Goal: Task Accomplishment & Management: Use online tool/utility

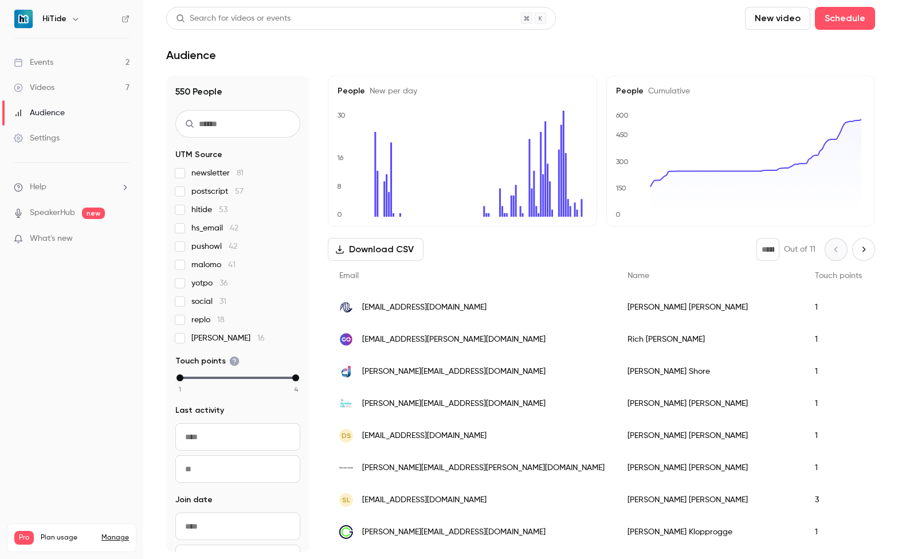
click at [53, 68] on link "Events 2" at bounding box center [71, 62] width 143 height 25
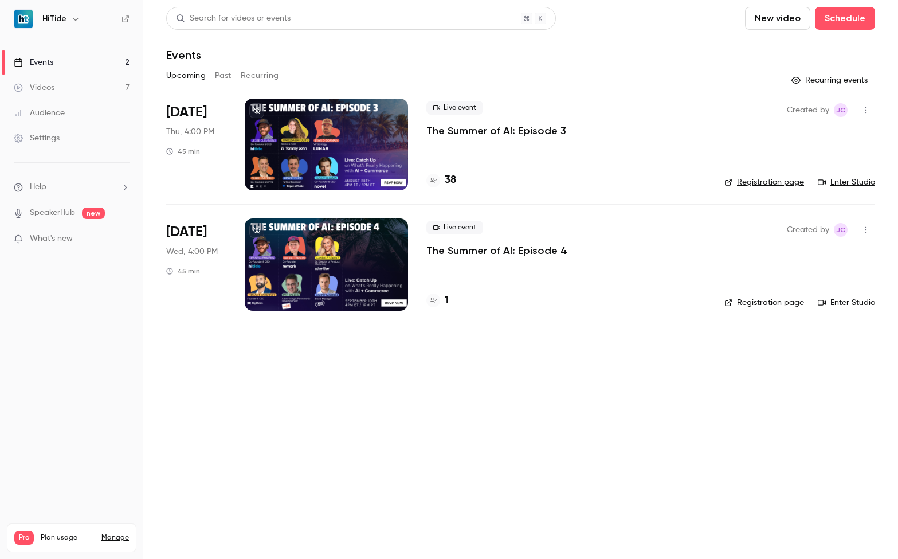
click at [338, 131] on div at bounding box center [326, 145] width 163 height 92
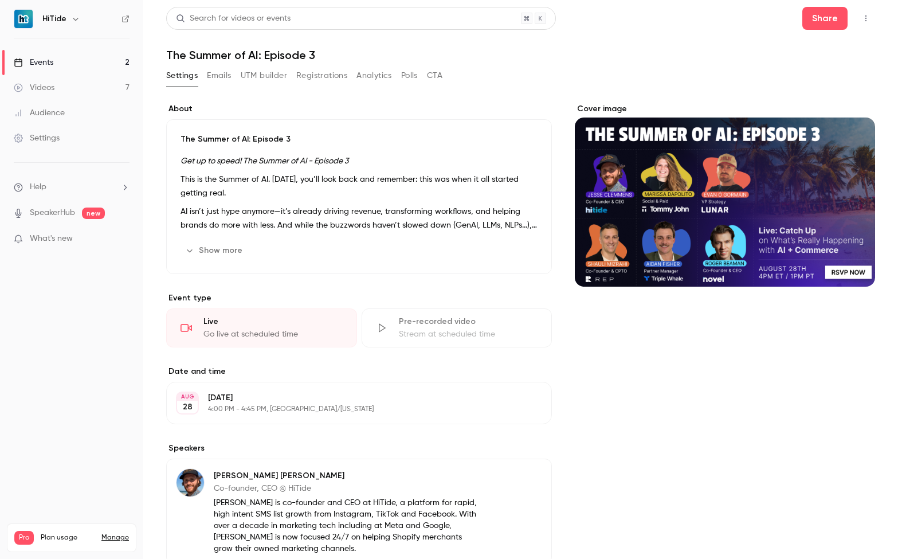
click at [307, 72] on button "Registrations" at bounding box center [321, 76] width 51 height 18
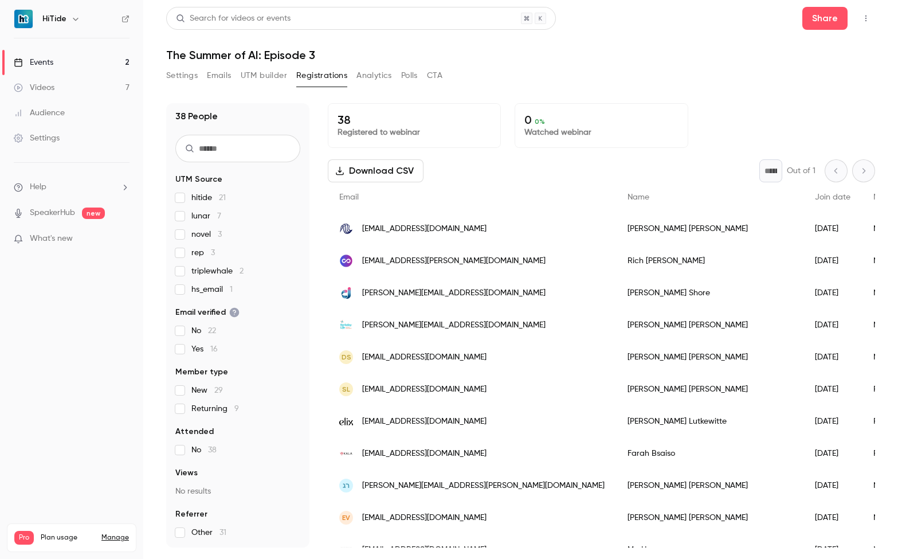
click at [42, 63] on div "Events" at bounding box center [34, 62] width 40 height 11
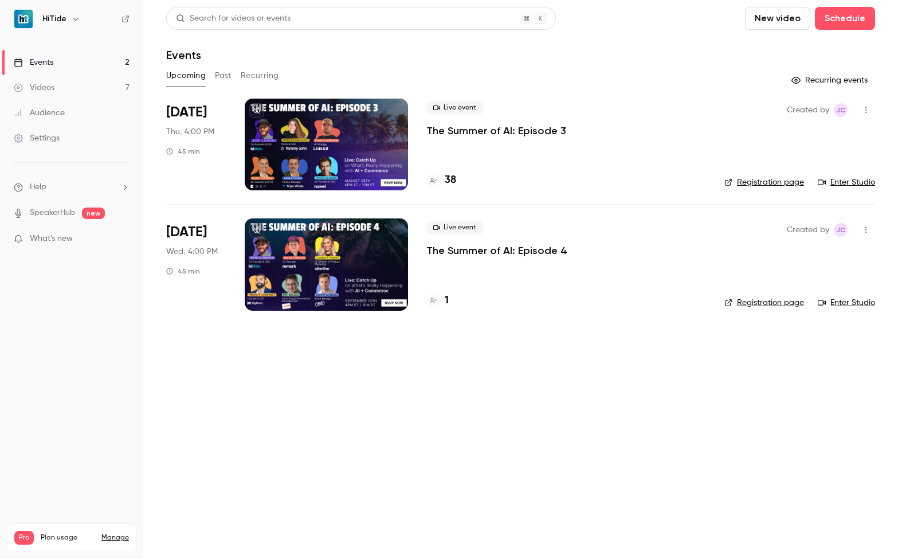
click at [234, 79] on div "Upcoming Past Recurring" at bounding box center [520, 76] width 709 height 18
click at [226, 77] on button "Past" at bounding box center [223, 76] width 17 height 18
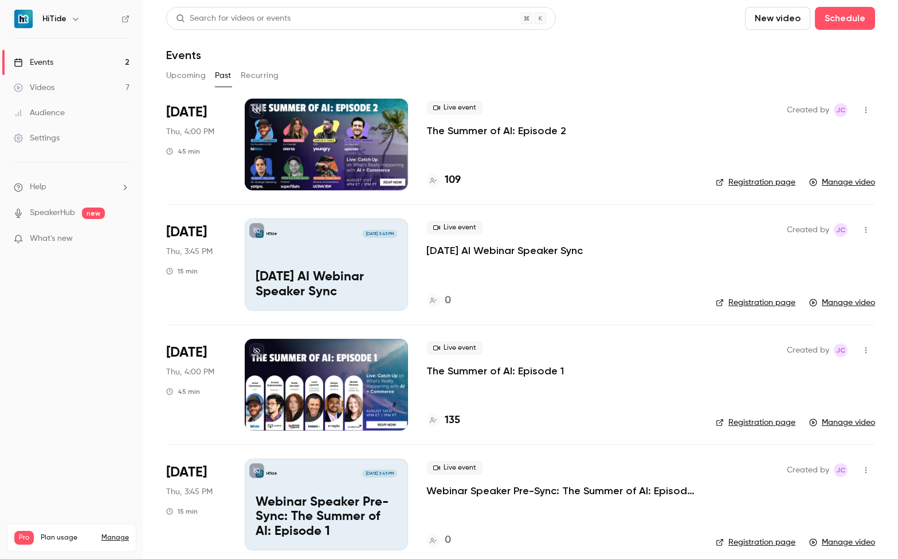
drag, startPoint x: 554, startPoint y: 252, endPoint x: 428, endPoint y: 255, distance: 126.2
click at [428, 255] on div "Live event [DATE] AI Webinar Speaker Sync" at bounding box center [562, 239] width 271 height 37
copy p "[DATE] AI Webinar Speaker Sync"
click at [82, 65] on link "Events 2" at bounding box center [71, 62] width 143 height 25
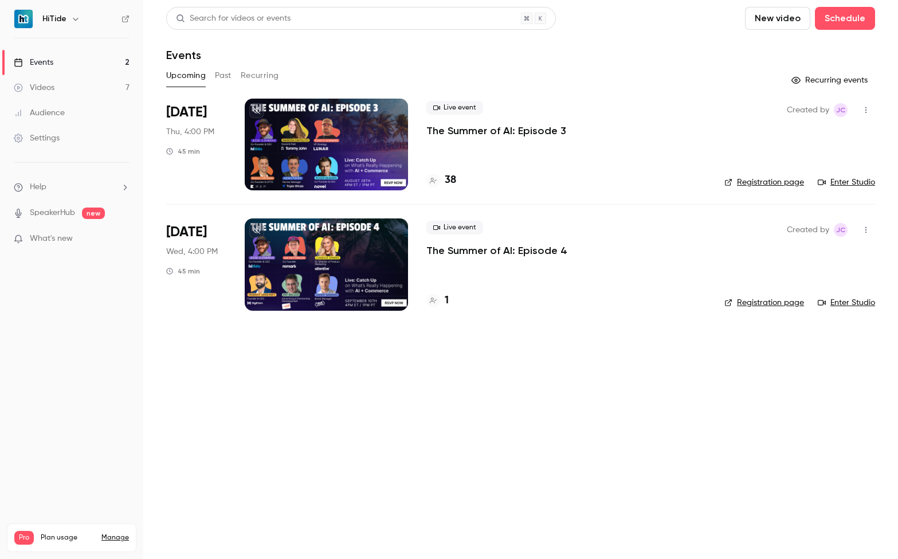
click at [791, 13] on button "New video" at bounding box center [777, 18] width 65 height 23
click at [839, 21] on div at bounding box center [449, 279] width 898 height 559
click at [839, 20] on button "Schedule" at bounding box center [845, 18] width 60 height 23
click at [826, 54] on div "One time event" at bounding box center [822, 49] width 87 height 11
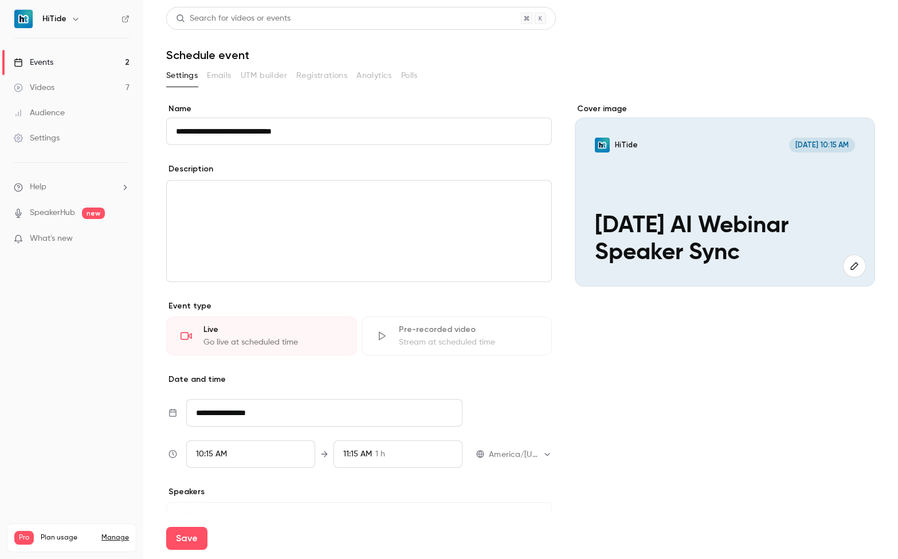
click at [212, 128] on input "**********" at bounding box center [359, 132] width 386 height 28
type input "**********"
click at [328, 213] on div "editor" at bounding box center [359, 231] width 385 height 101
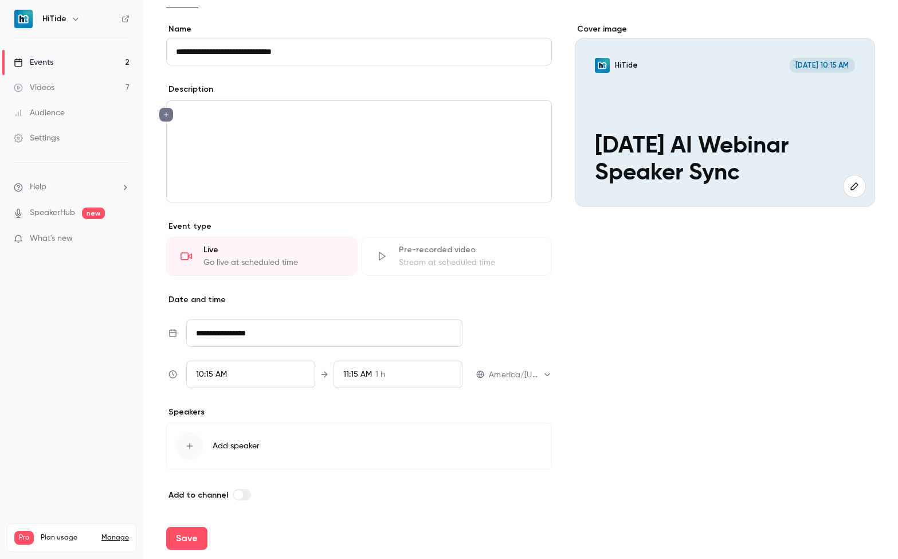
scroll to position [82, 0]
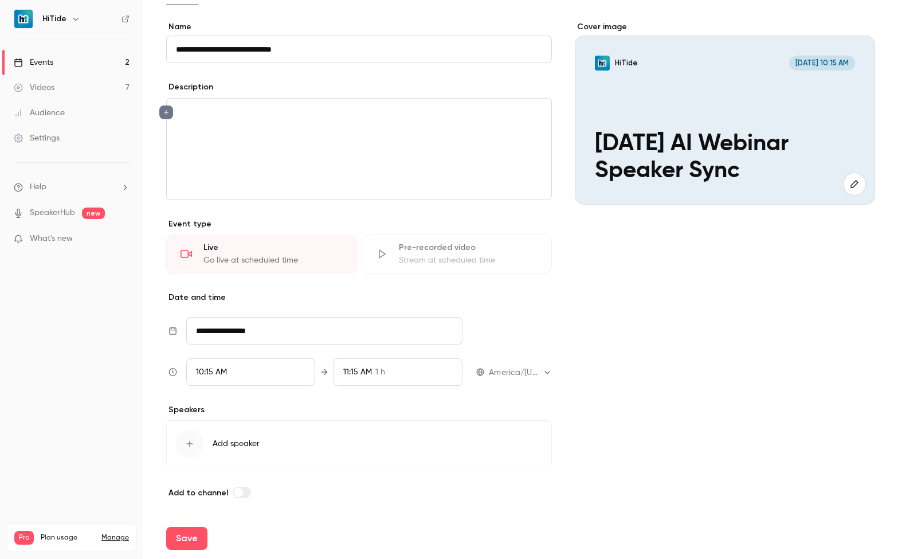
click at [244, 380] on div "10:15 AM" at bounding box center [250, 372] width 129 height 28
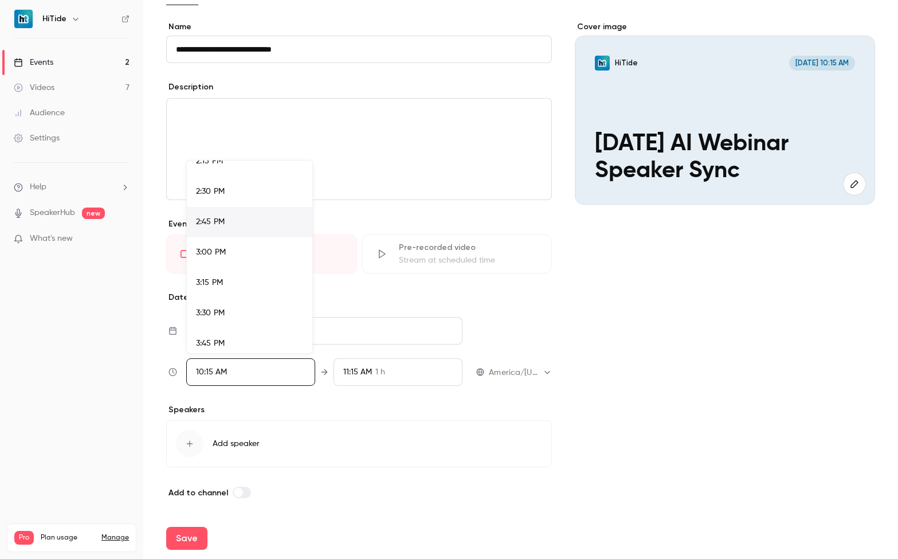
scroll to position [1766, 0]
click at [243, 323] on div "3:45 PM" at bounding box center [249, 324] width 107 height 12
click at [404, 374] on div at bounding box center [449, 279] width 898 height 559
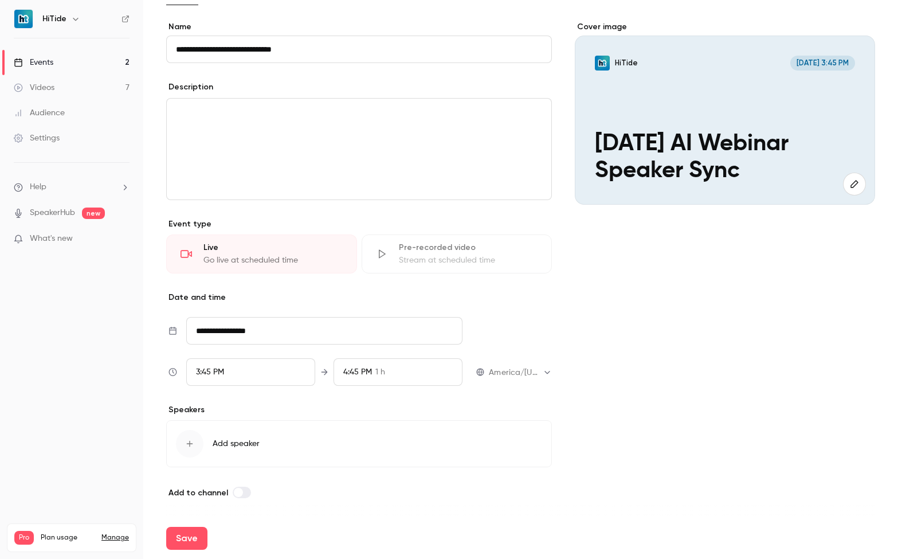
scroll to position [1165, 0]
click at [379, 374] on span "1 h" at bounding box center [381, 372] width 10 height 12
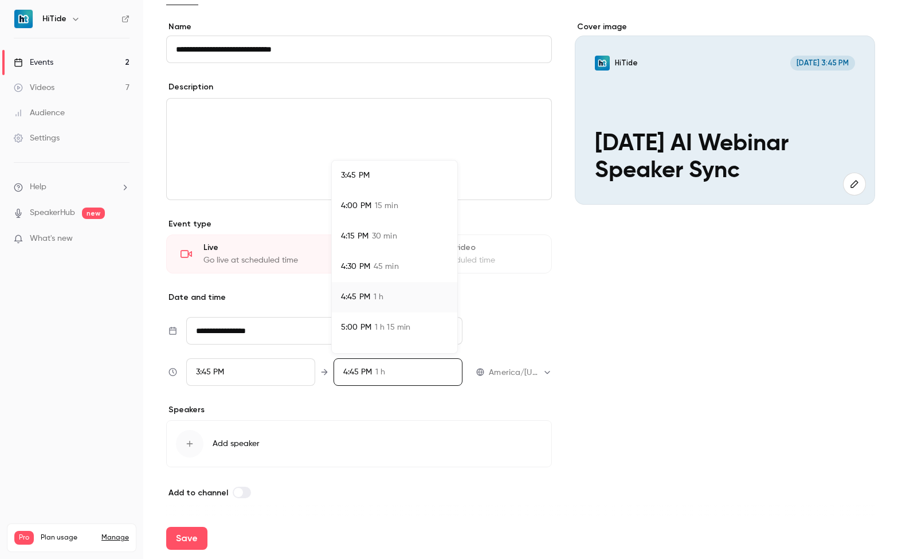
click at [379, 207] on span "15 min" at bounding box center [387, 206] width 24 height 12
click at [721, 338] on div at bounding box center [449, 279] width 898 height 559
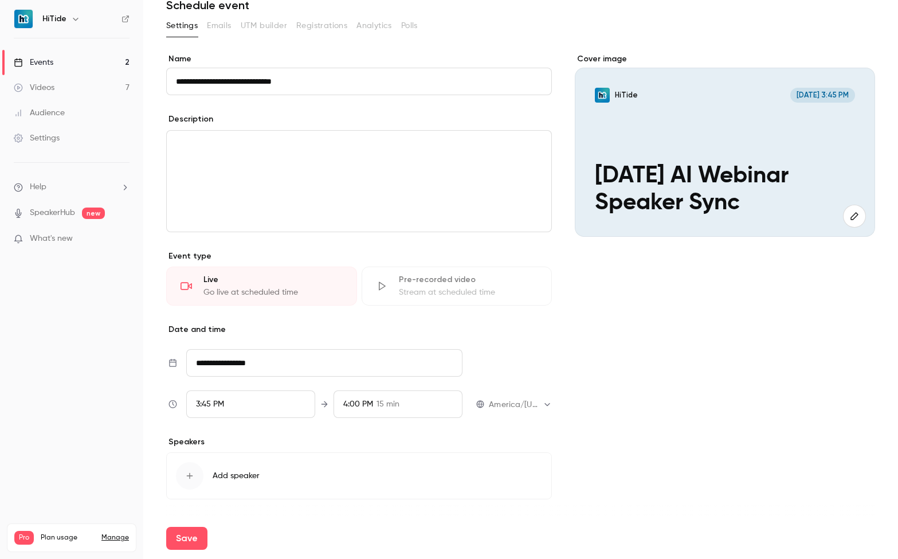
scroll to position [0, 0]
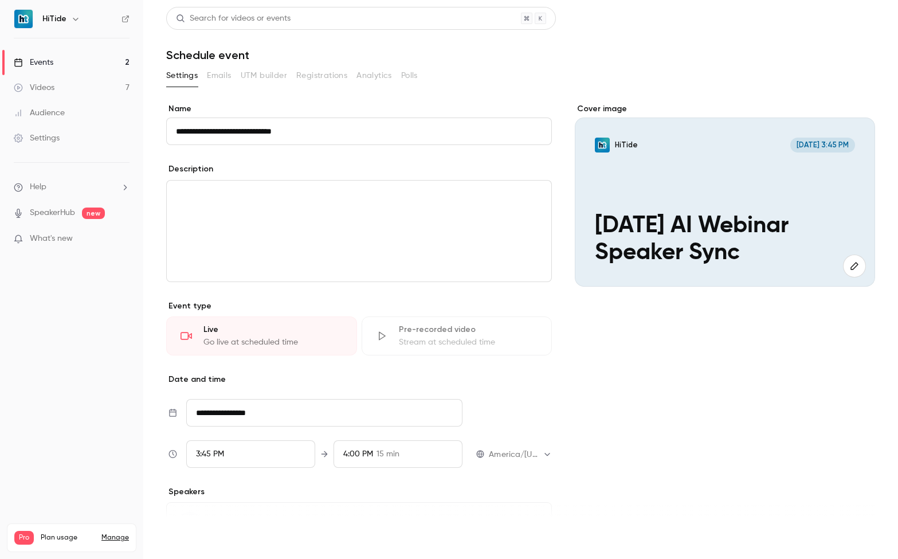
click at [191, 538] on button "Save" at bounding box center [186, 538] width 41 height 23
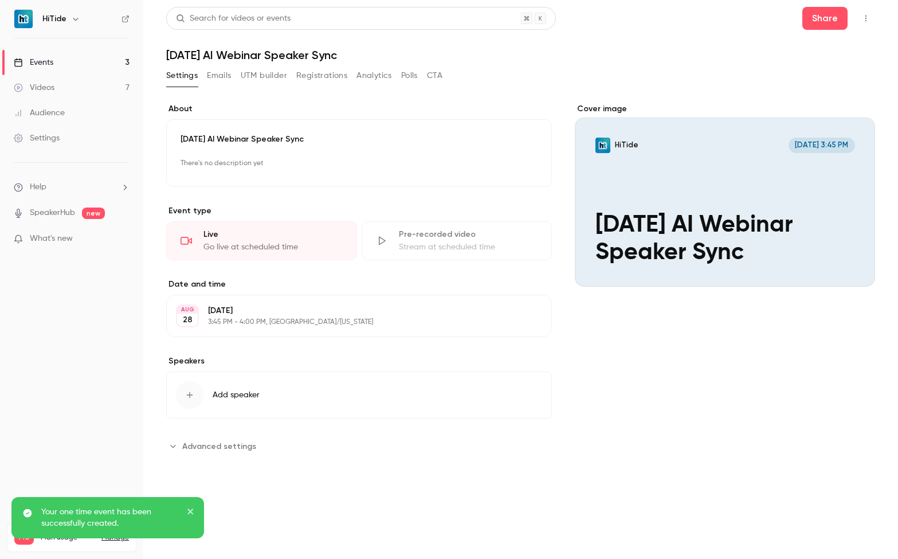
click at [96, 60] on link "Events 3" at bounding box center [71, 62] width 143 height 25
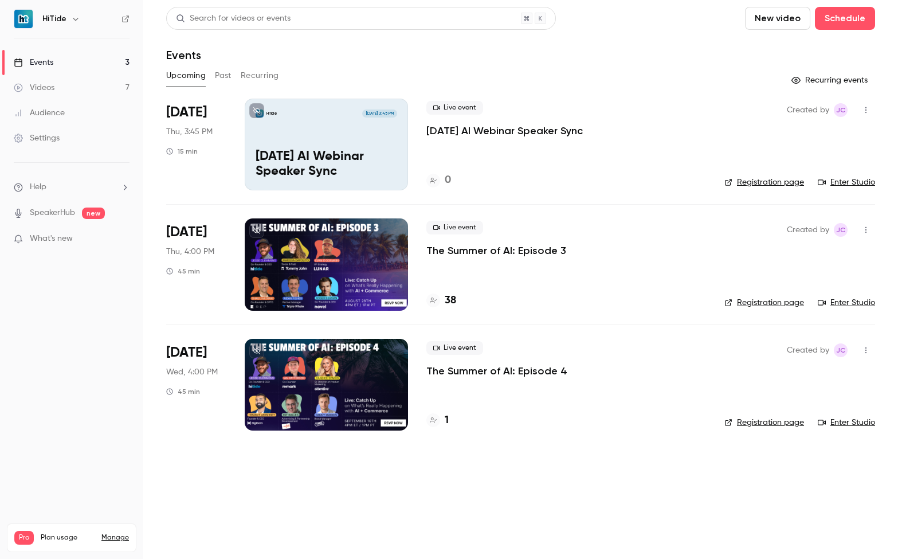
copy p "[DATE] AI Webinar Speaker Sync"
drag, startPoint x: 537, startPoint y: 133, endPoint x: 426, endPoint y: 136, distance: 110.7
click at [427, 136] on div "Live event [DATE] AI Webinar Speaker Sync" at bounding box center [567, 119] width 280 height 37
click at [775, 14] on button "New video" at bounding box center [777, 18] width 65 height 23
click at [835, 19] on div at bounding box center [449, 279] width 898 height 559
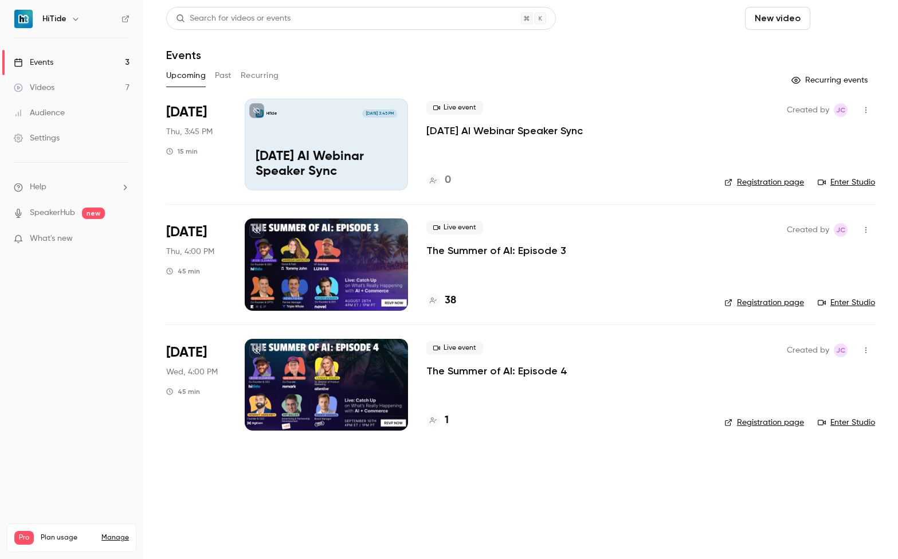
click at [835, 19] on button "Schedule" at bounding box center [845, 18] width 60 height 23
click at [824, 46] on div "One time event" at bounding box center [822, 49] width 87 height 11
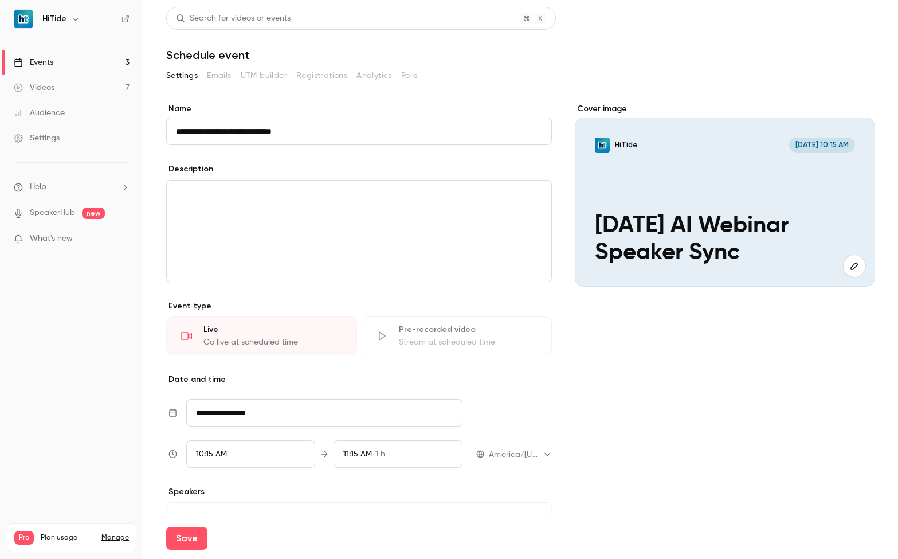
drag, startPoint x: 212, startPoint y: 131, endPoint x: 147, endPoint y: 127, distance: 64.3
click at [148, 127] on main "**********" at bounding box center [520, 279] width 755 height 559
type input "**********"
click at [216, 416] on input "**********" at bounding box center [324, 413] width 276 height 28
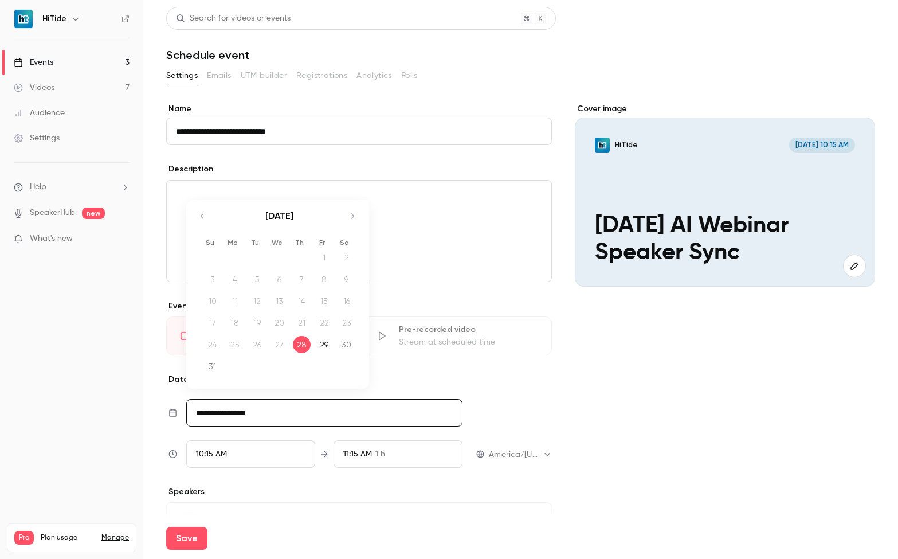
click at [218, 414] on input "**********" at bounding box center [324, 413] width 276 height 28
click at [351, 218] on icon "Move forward to switch to the next month." at bounding box center [352, 215] width 3 height 5
click at [274, 299] on div "10" at bounding box center [280, 295] width 18 height 17
type input "**********"
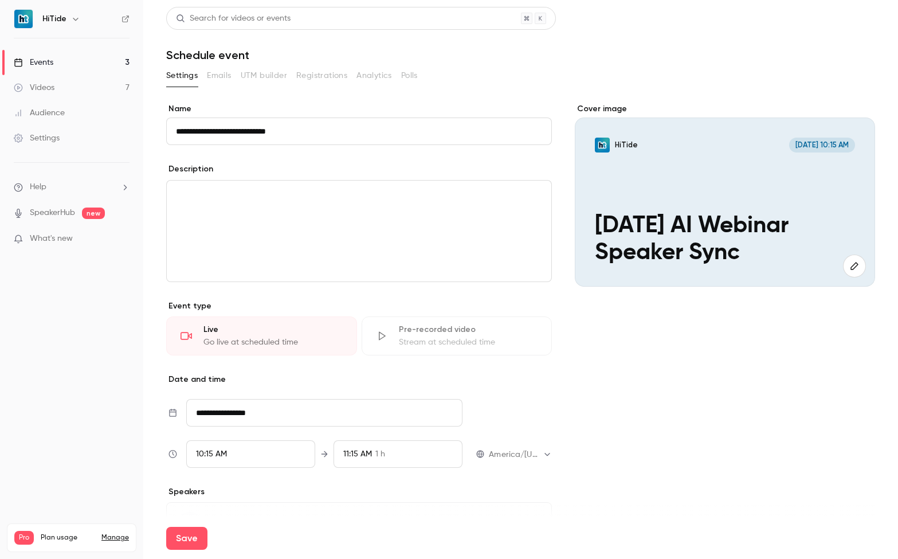
click at [141, 455] on nav "HiTide Events 3 Videos 7 Audience Settings Help SpeakerHub new What's new Pro P…" at bounding box center [71, 279] width 143 height 559
click at [201, 451] on span "10:15 AM" at bounding box center [211, 454] width 31 height 8
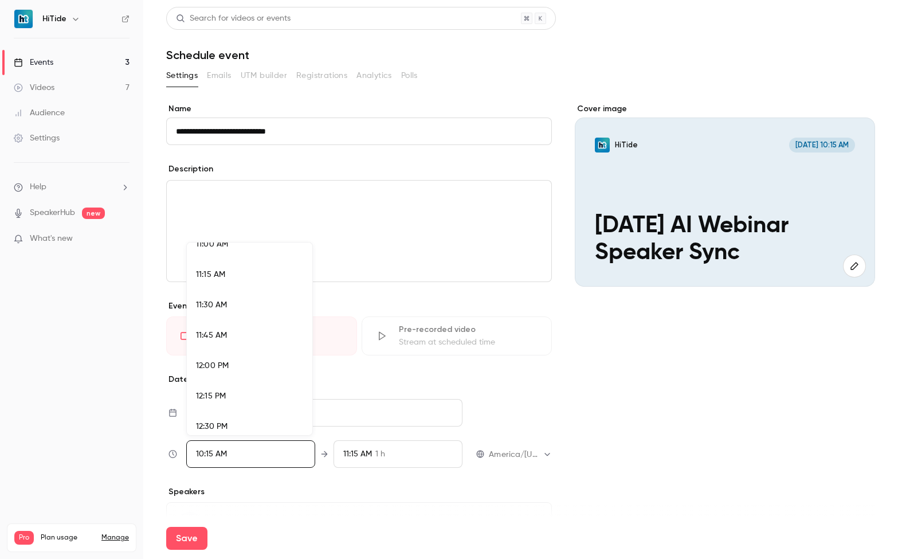
scroll to position [1519, 0]
click at [210, 456] on div at bounding box center [449, 279] width 898 height 559
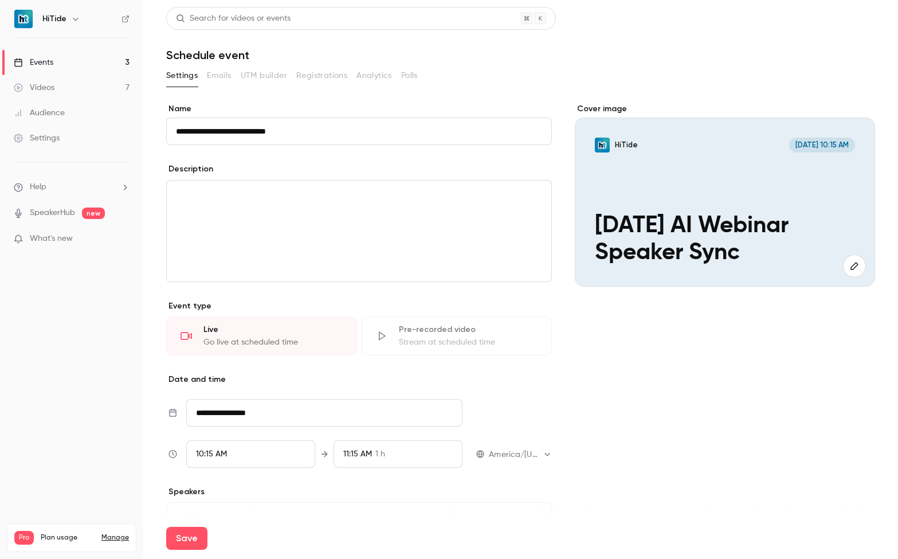
click at [210, 456] on span "10:15 AM" at bounding box center [211, 454] width 31 height 8
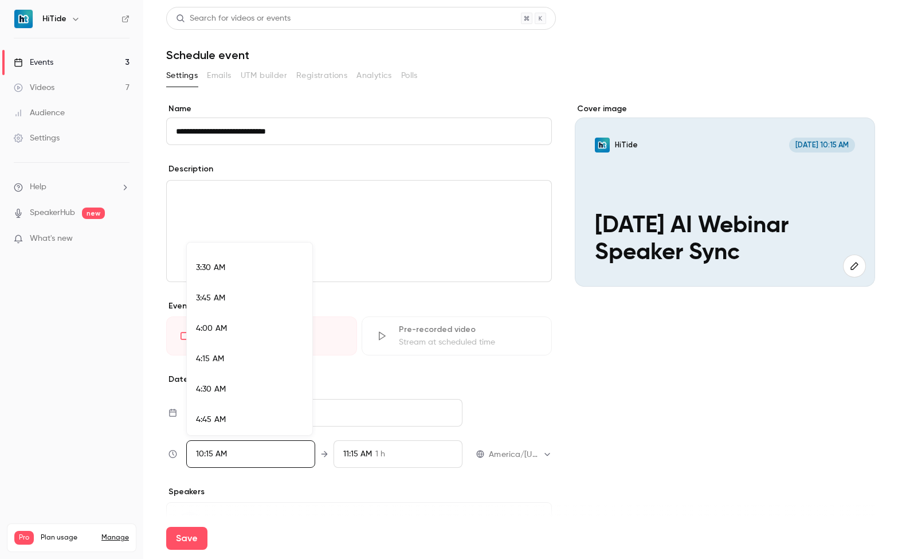
scroll to position [413, 0]
click at [236, 306] on div "3:45 AM" at bounding box center [249, 301] width 107 height 12
click at [218, 449] on div at bounding box center [449, 279] width 898 height 559
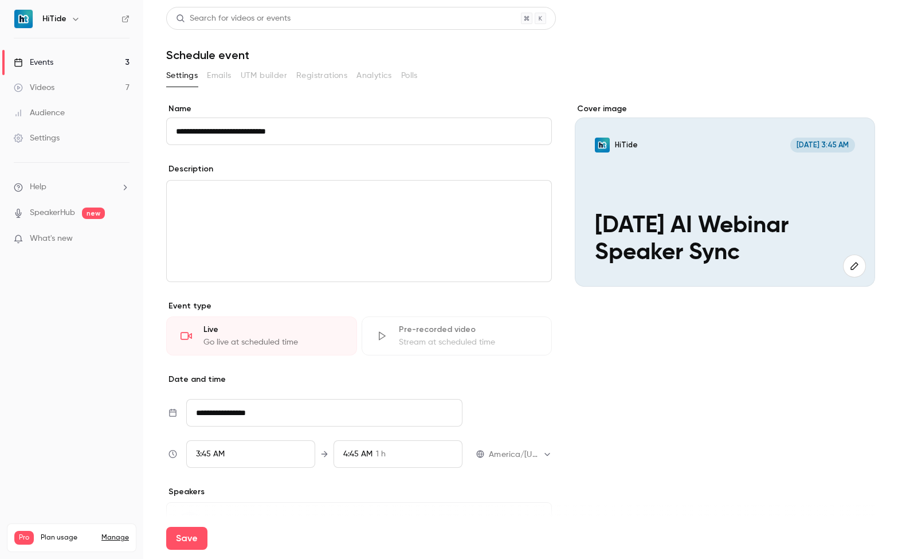
scroll to position [1165, 0]
click at [220, 452] on span "3:45 AM" at bounding box center [210, 454] width 29 height 8
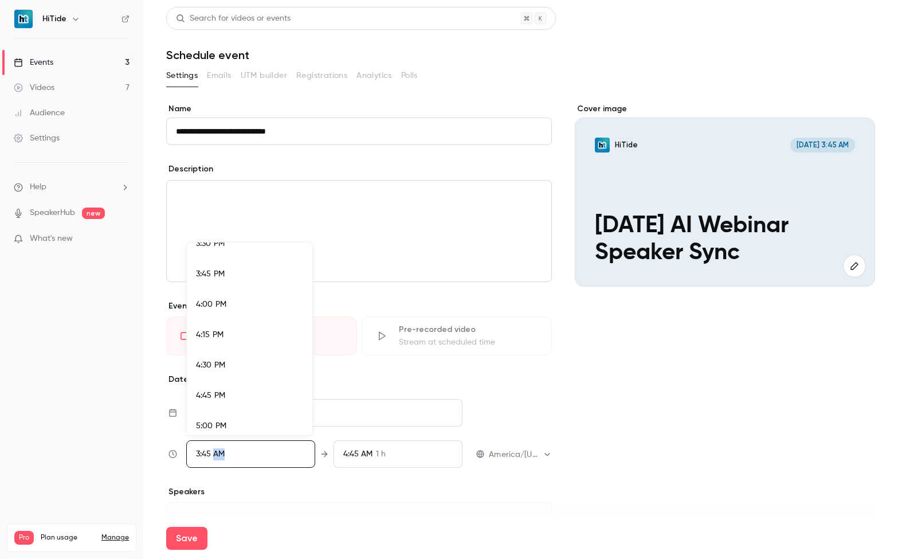
scroll to position [1846, 0]
click at [236, 333] on li "3:45 PM" at bounding box center [250, 326] width 126 height 30
click at [358, 452] on div at bounding box center [449, 279] width 898 height 559
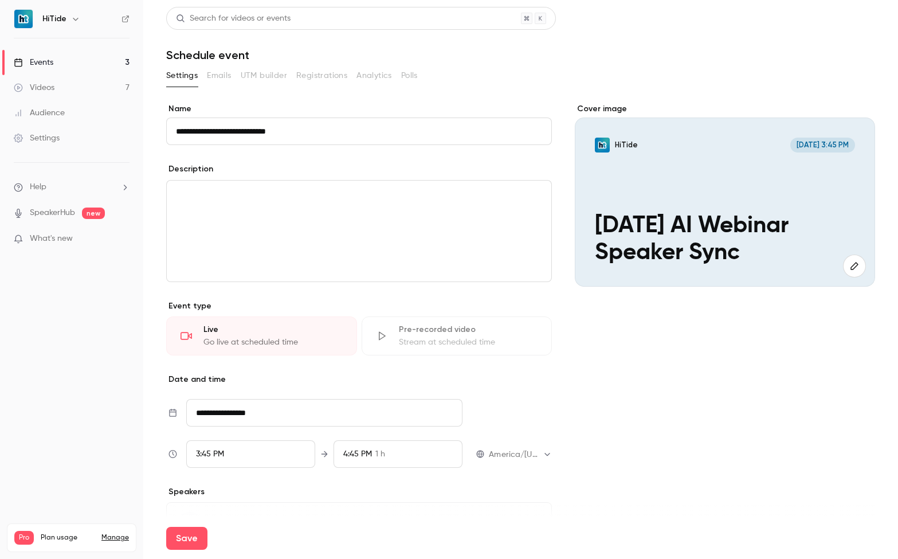
scroll to position [375, 0]
click at [356, 452] on span "4:45 PM" at bounding box center [357, 454] width 29 height 8
click at [371, 297] on li "4:00 PM 15 min" at bounding box center [395, 288] width 126 height 30
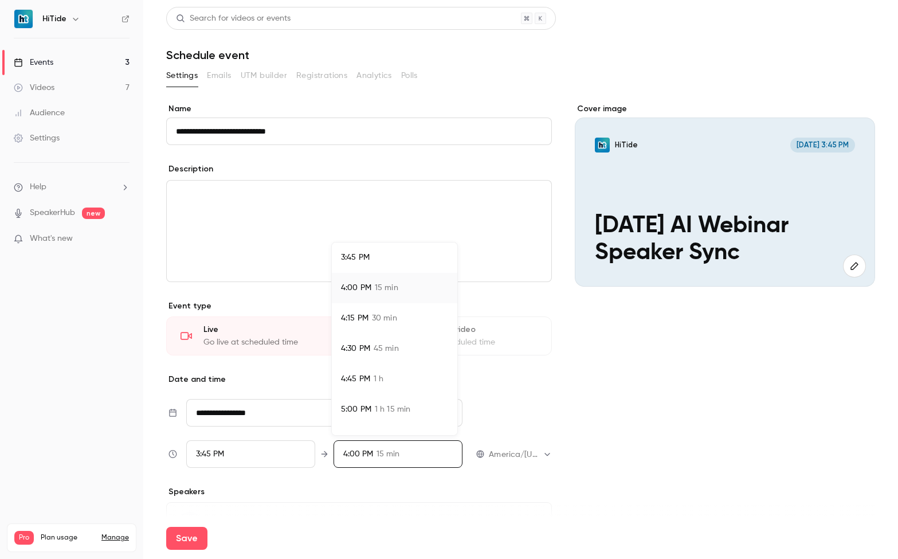
click at [679, 463] on div at bounding box center [449, 279] width 898 height 559
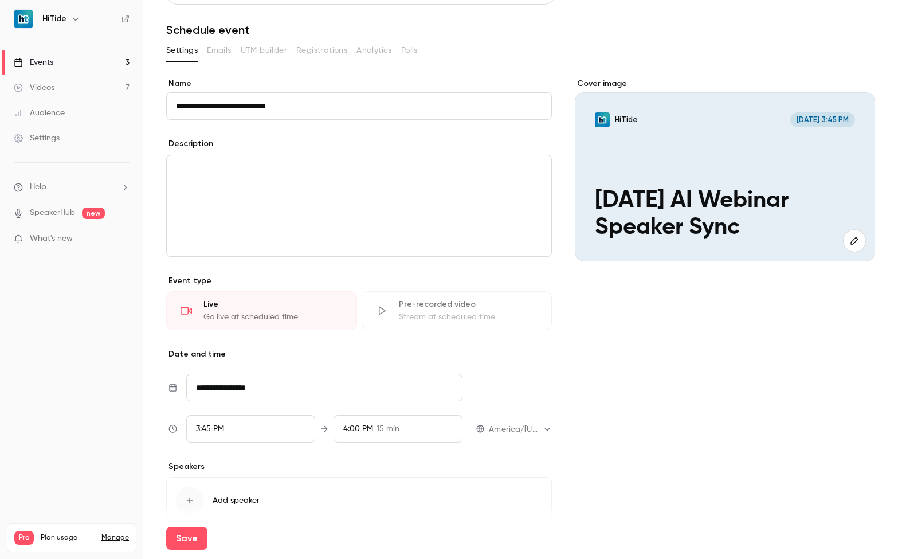
scroll to position [0, 0]
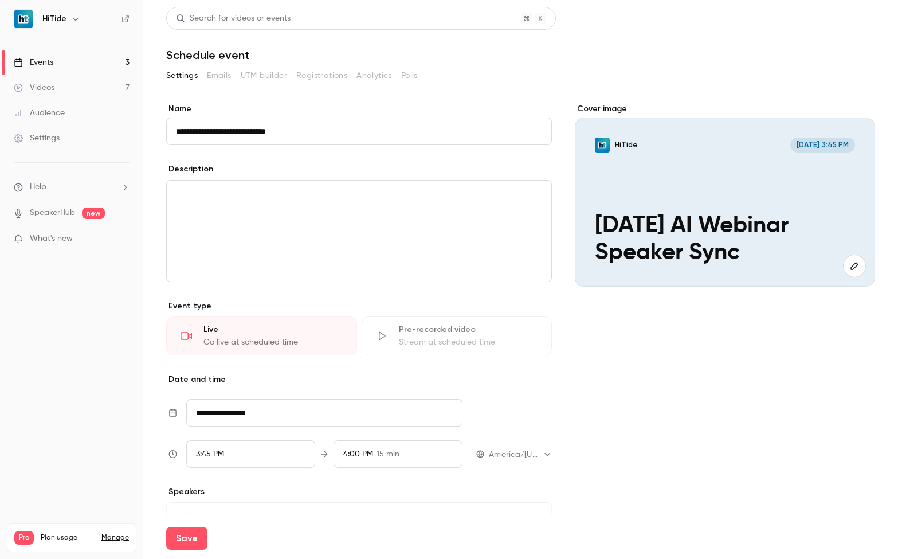
drag, startPoint x: 178, startPoint y: 539, endPoint x: 498, endPoint y: 436, distance: 335.6
click at [178, 539] on button "Save" at bounding box center [186, 538] width 41 height 23
type input "**********"
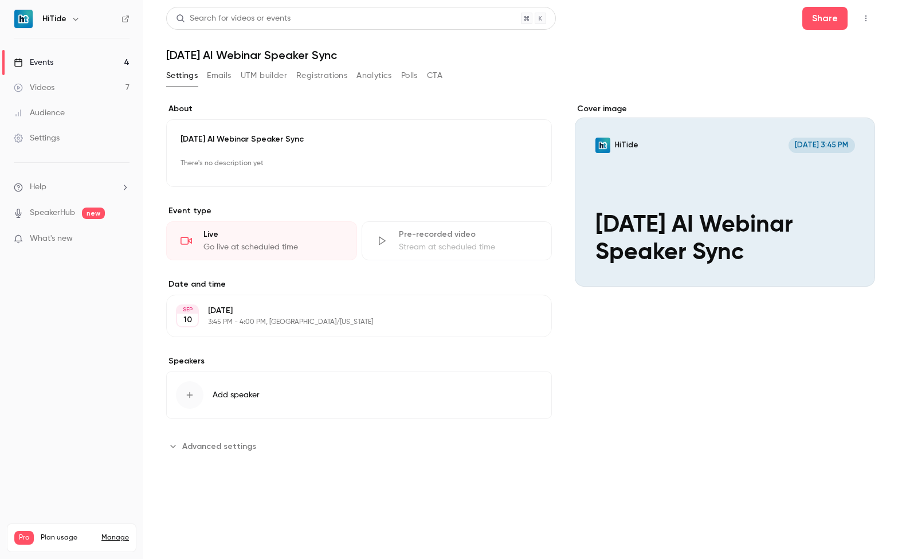
click at [52, 62] on div "Events" at bounding box center [34, 62] width 40 height 11
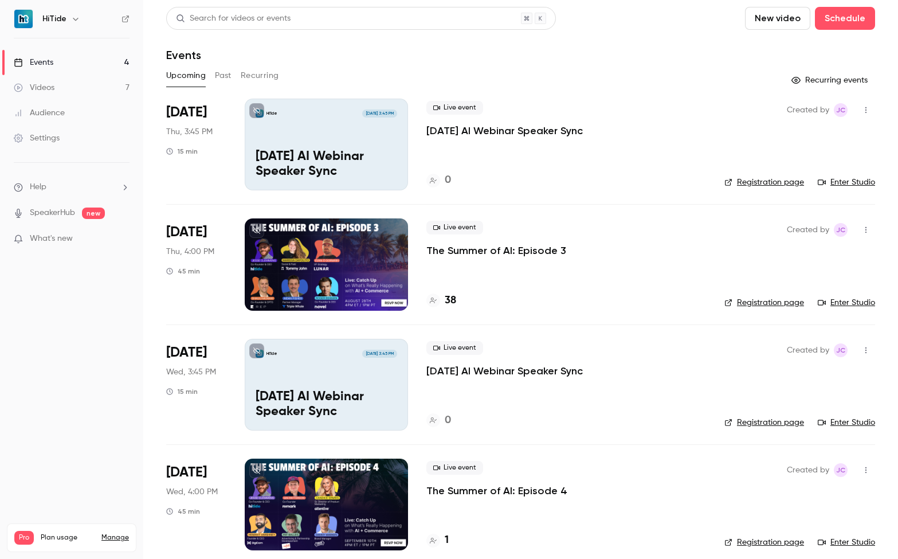
click at [347, 130] on div "HiTide [DATE] 3:45 PM [DATE] AI Webinar Speaker Sync" at bounding box center [326, 145] width 163 height 92
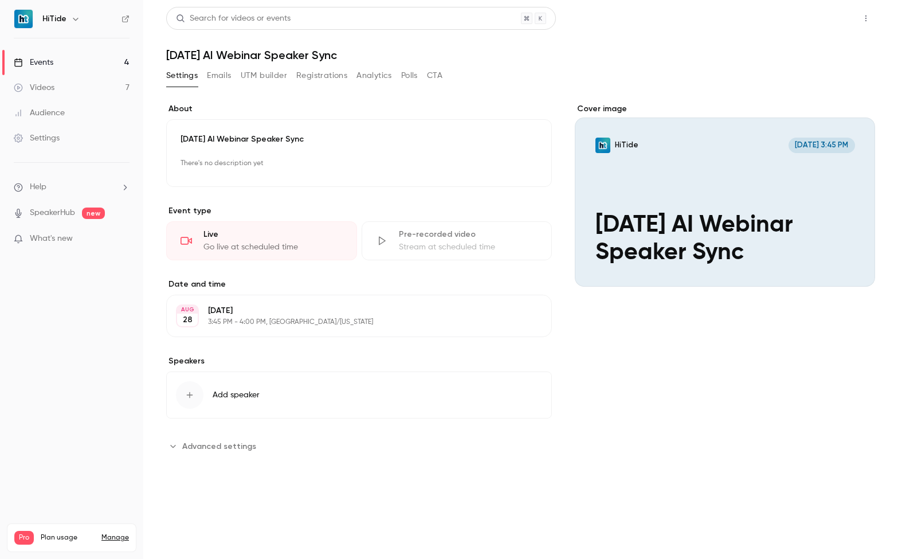
click at [826, 20] on button "Share" at bounding box center [825, 18] width 45 height 23
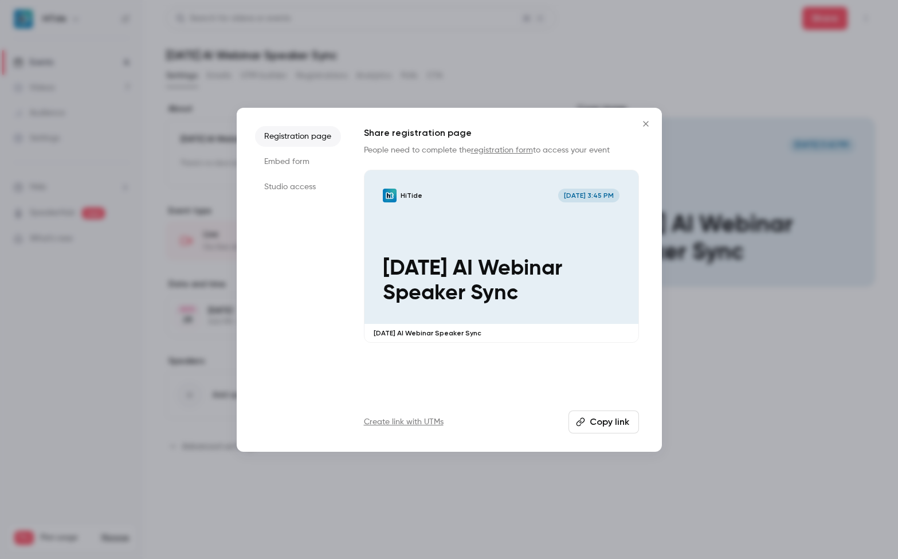
click at [312, 188] on li "Studio access" at bounding box center [298, 187] width 86 height 21
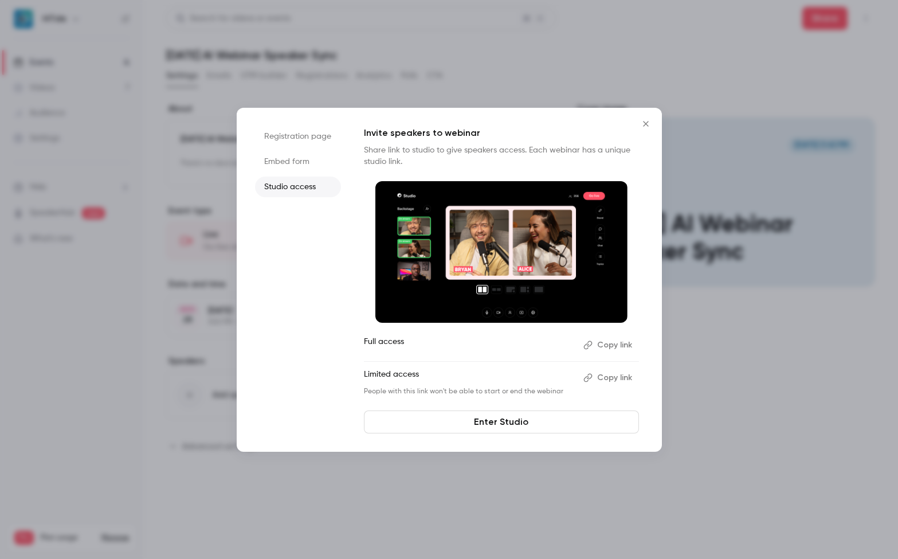
click at [608, 378] on button "Copy link" at bounding box center [609, 378] width 60 height 18
click at [519, 74] on div at bounding box center [449, 279] width 898 height 559
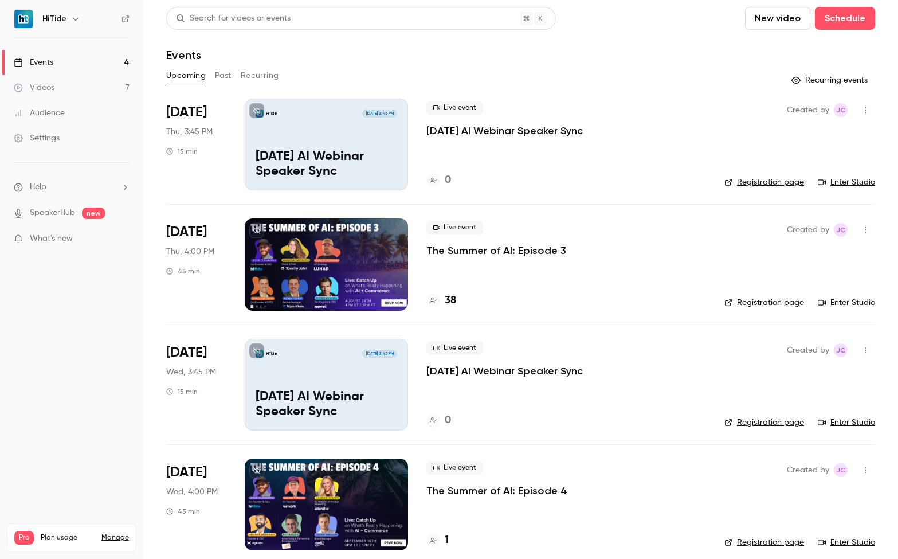
click at [341, 247] on div at bounding box center [326, 264] width 163 height 92
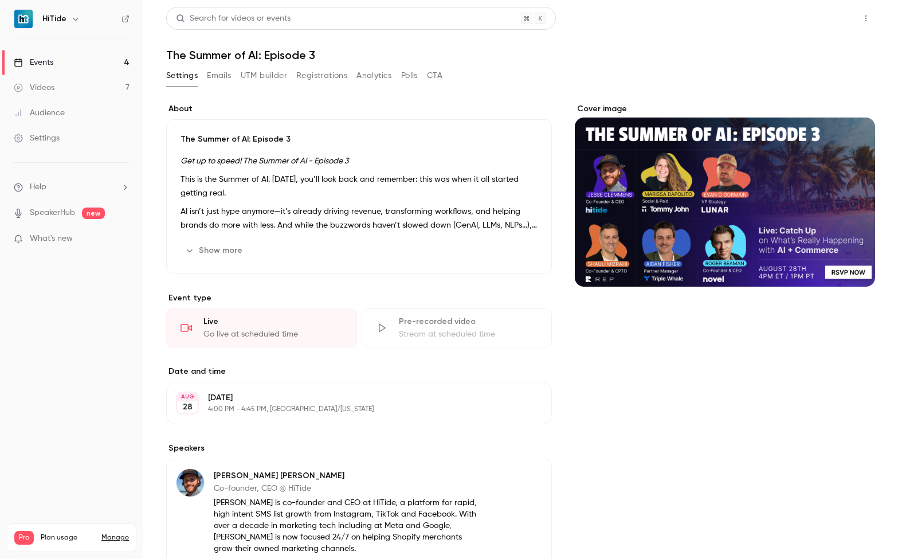
click at [820, 19] on button "Share" at bounding box center [825, 18] width 45 height 23
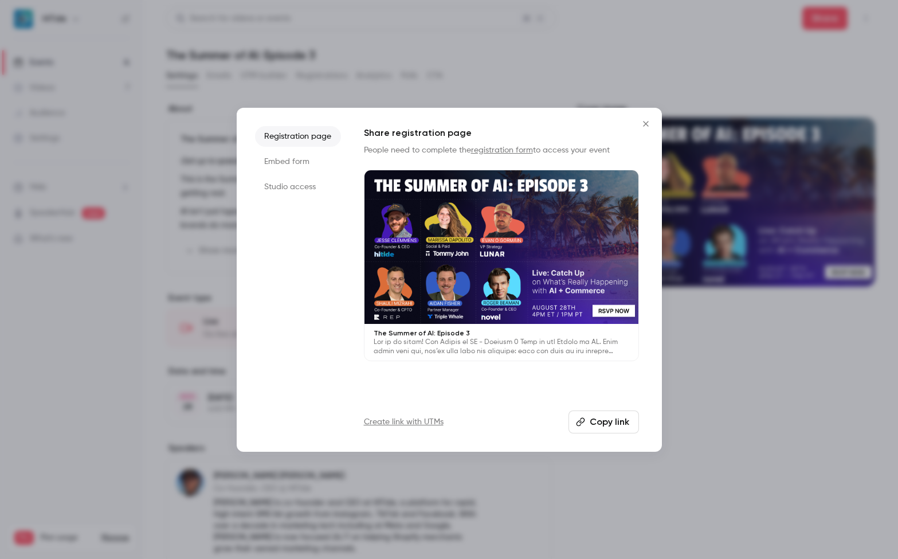
click at [312, 186] on li "Studio access" at bounding box center [298, 187] width 86 height 21
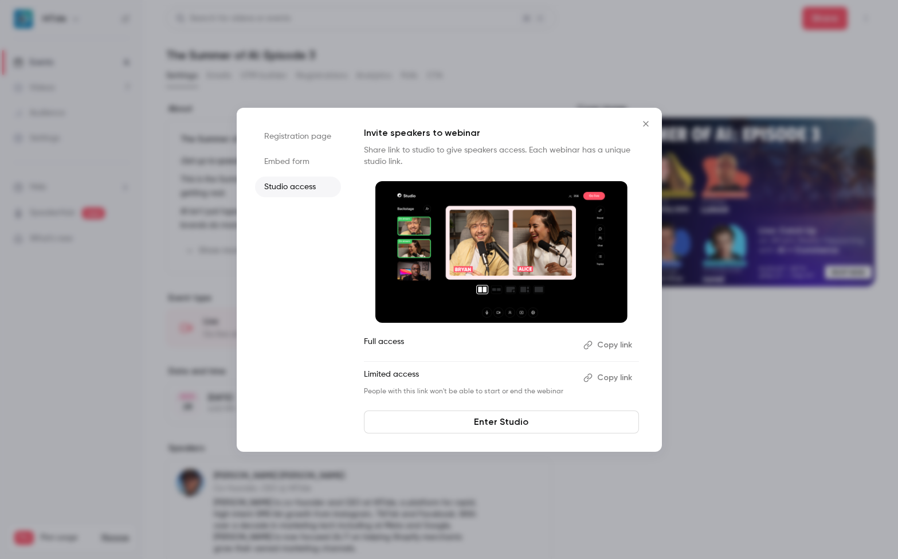
click at [623, 376] on button "Copy link" at bounding box center [609, 378] width 60 height 18
click at [197, 380] on div at bounding box center [449, 279] width 898 height 559
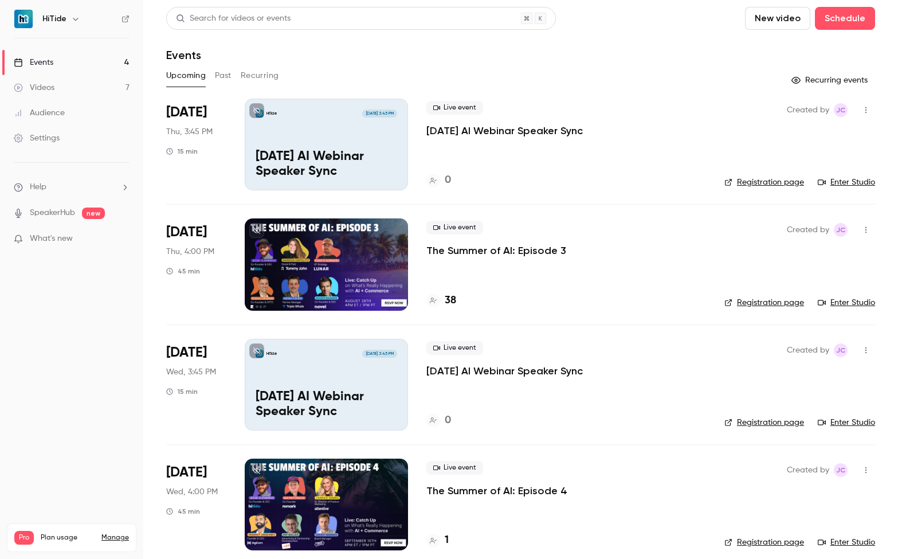
click at [363, 284] on div at bounding box center [326, 264] width 163 height 92
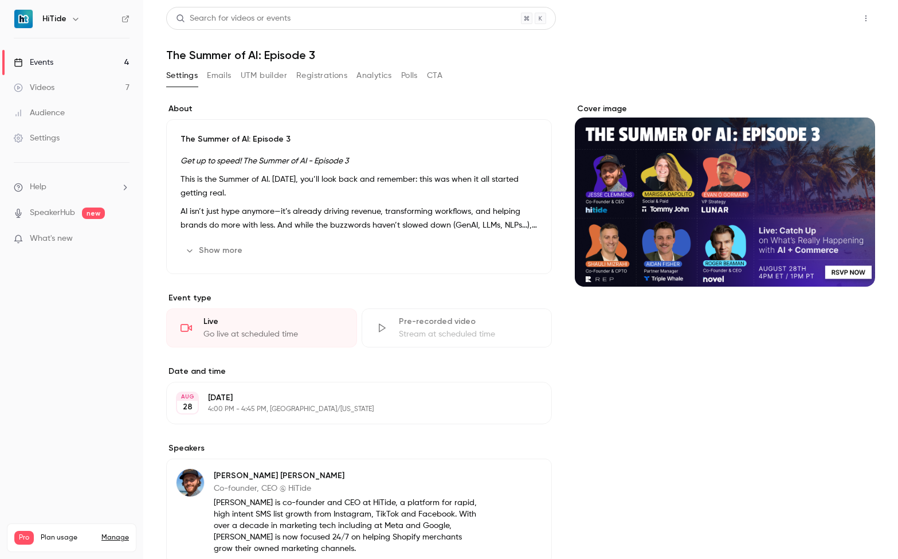
click at [810, 22] on button "Share" at bounding box center [825, 18] width 45 height 23
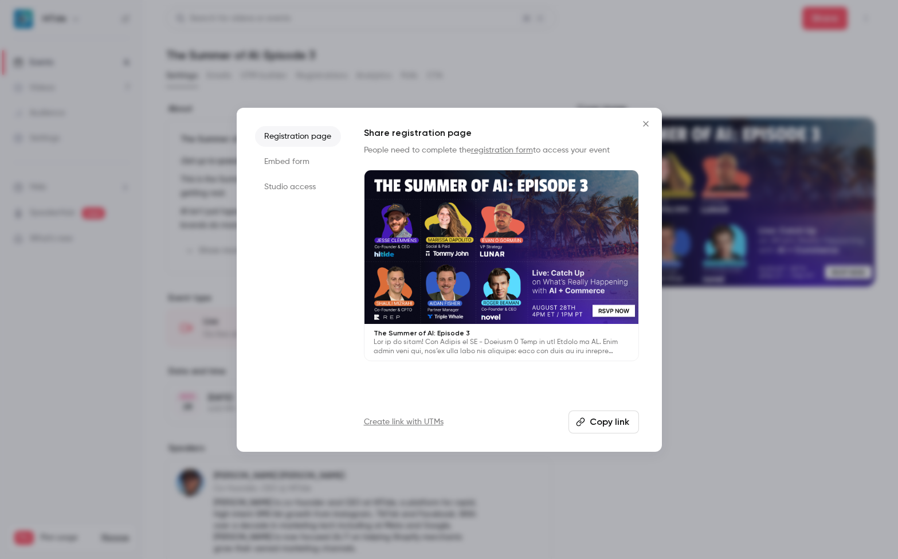
click at [302, 190] on li "Studio access" at bounding box center [298, 187] width 86 height 21
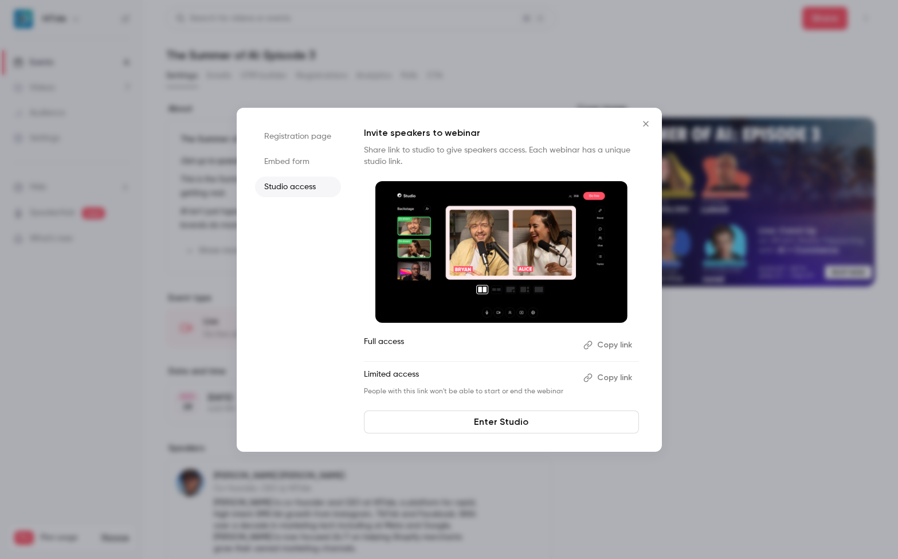
click at [611, 378] on button "Copy link" at bounding box center [609, 378] width 60 height 18
click at [100, 458] on div at bounding box center [449, 279] width 898 height 559
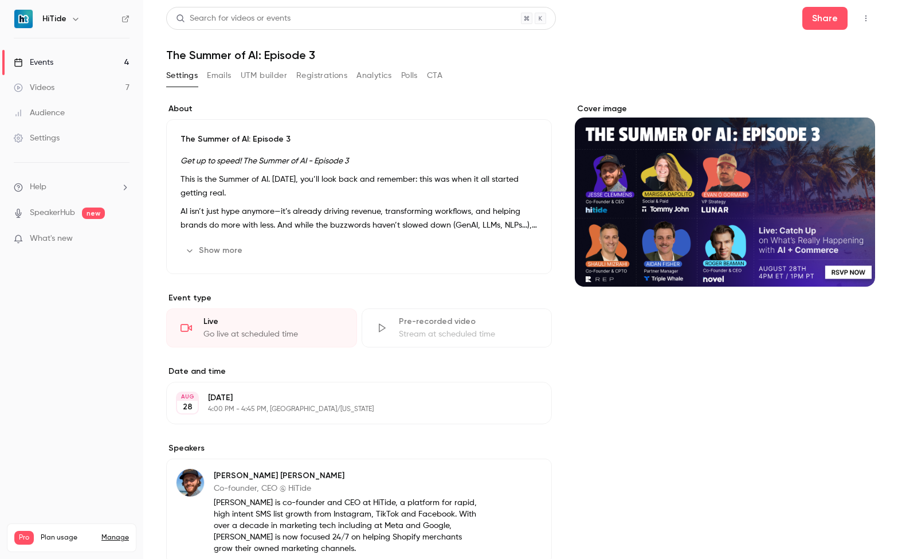
click at [91, 63] on link "Events 4" at bounding box center [71, 62] width 143 height 25
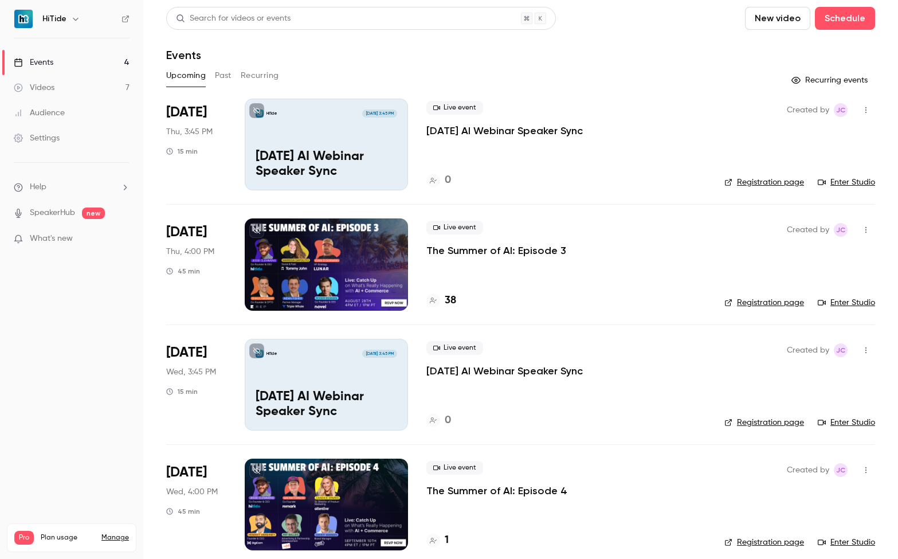
click at [68, 320] on nav "HiTide Events 4 Videos 7 Audience Settings Help SpeakerHub new What's new Pro P…" at bounding box center [71, 279] width 143 height 559
click at [105, 382] on nav "HiTide Events 4 Videos 7 Audience Settings Help SpeakerHub new What's new Pro P…" at bounding box center [71, 279] width 143 height 559
click at [830, 183] on link "Enter Studio" at bounding box center [846, 182] width 57 height 11
click at [828, 303] on link "Enter Studio" at bounding box center [846, 302] width 57 height 11
